Goal: Transaction & Acquisition: Purchase product/service

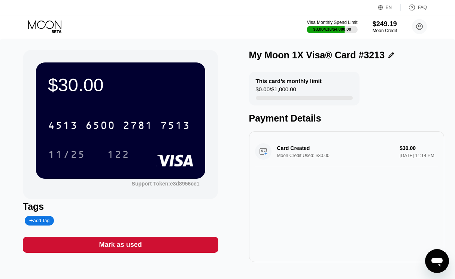
click at [61, 27] on icon at bounding box center [44, 24] width 33 height 9
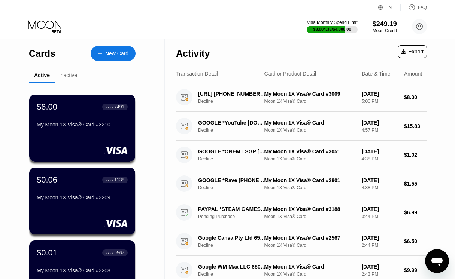
click at [117, 47] on div "New Card" at bounding box center [113, 53] width 45 height 15
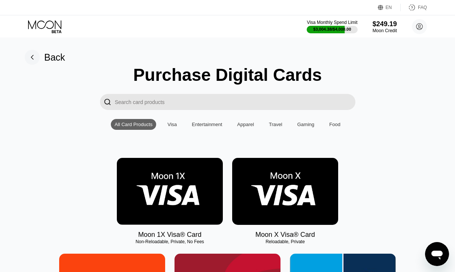
click at [149, 195] on img at bounding box center [170, 191] width 106 height 67
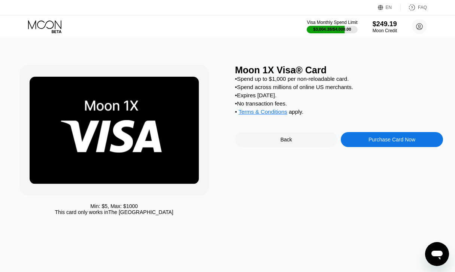
click at [382, 143] on div "Purchase Card Now" at bounding box center [391, 140] width 47 height 6
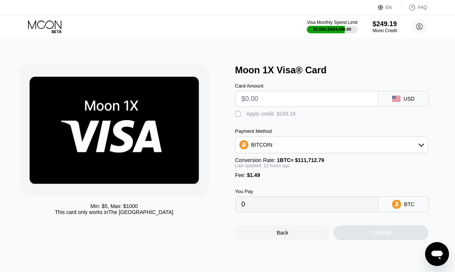
click at [255, 101] on input "text" at bounding box center [307, 98] width 130 height 15
type input "$8"
type input "0.00008630"
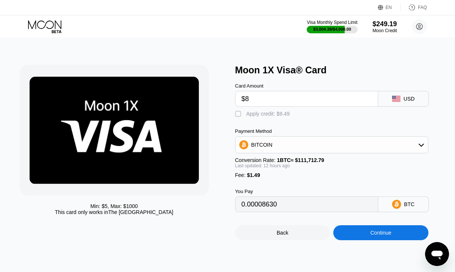
type input "$8"
type input "0"
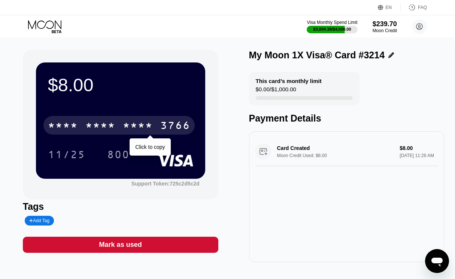
click at [146, 126] on div "* * * *" at bounding box center [138, 127] width 30 height 12
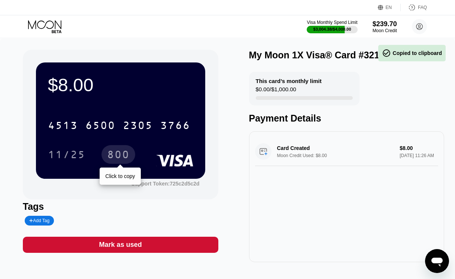
click at [127, 154] on div "800" at bounding box center [118, 156] width 22 height 12
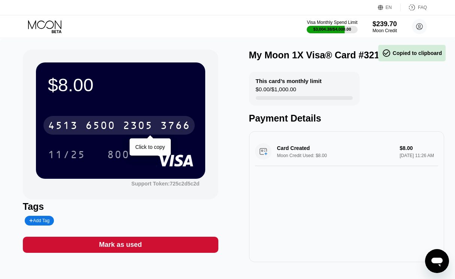
click at [112, 123] on div "6500" at bounding box center [100, 127] width 30 height 12
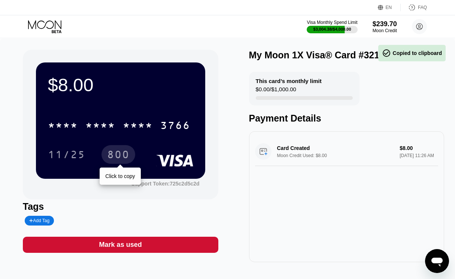
click at [116, 148] on div "800" at bounding box center [118, 154] width 34 height 19
click at [117, 155] on div "800" at bounding box center [118, 156] width 22 height 12
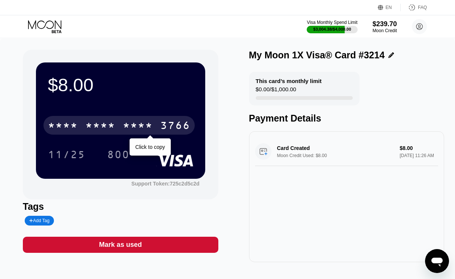
click at [109, 134] on div "* * * * * * * * * * * * 3766" at bounding box center [118, 125] width 151 height 19
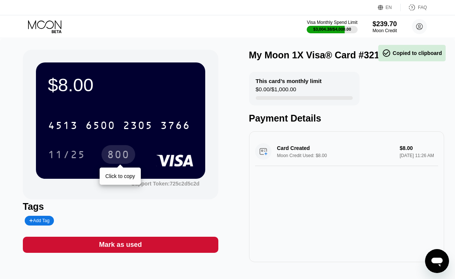
click at [119, 155] on div "800" at bounding box center [118, 156] width 22 height 12
click at [117, 155] on div "800" at bounding box center [118, 156] width 22 height 12
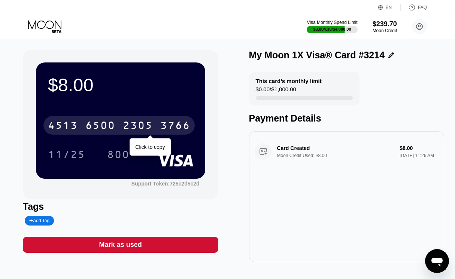
drag, startPoint x: 100, startPoint y: 126, endPoint x: 106, endPoint y: 141, distance: 16.0
click at [100, 126] on div "6500" at bounding box center [100, 127] width 30 height 12
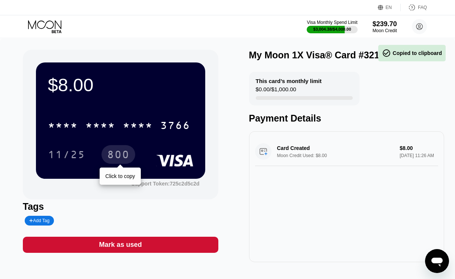
click at [119, 156] on div "800" at bounding box center [118, 156] width 22 height 12
